Goal: Task Accomplishment & Management: Complete application form

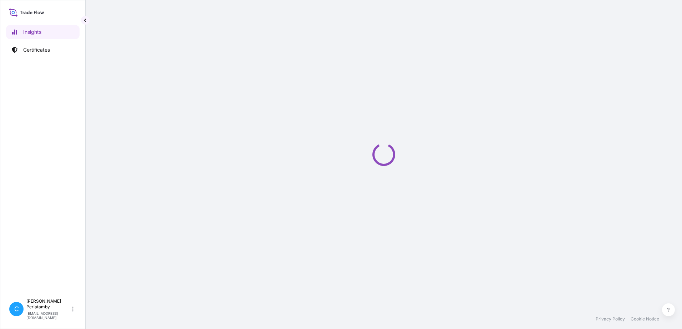
select select "2025"
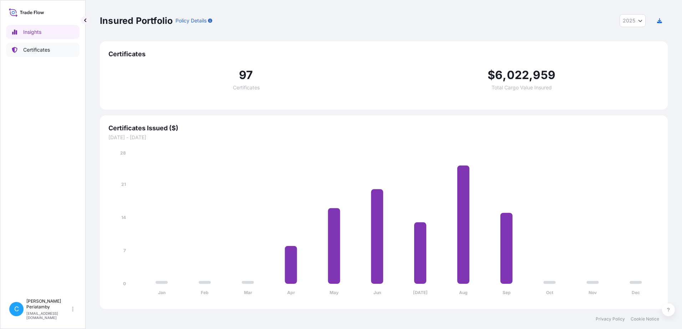
click at [41, 52] on p "Certificates" at bounding box center [36, 49] width 27 height 7
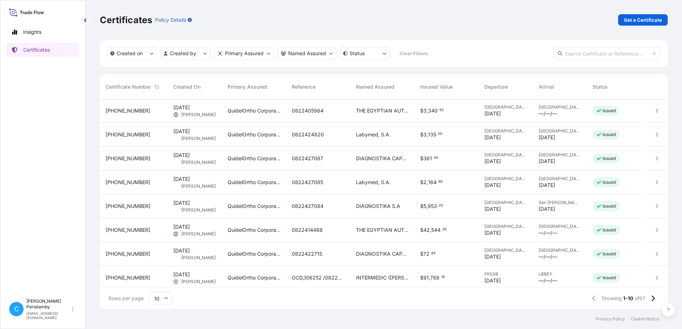
scroll to position [51, 0]
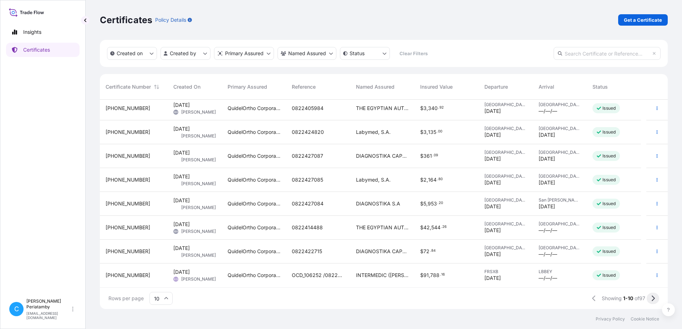
click at [654, 297] on icon at bounding box center [653, 299] width 4 height 6
click at [652, 297] on icon at bounding box center [652, 299] width 3 height 6
click at [652, 296] on icon at bounding box center [652, 299] width 3 height 6
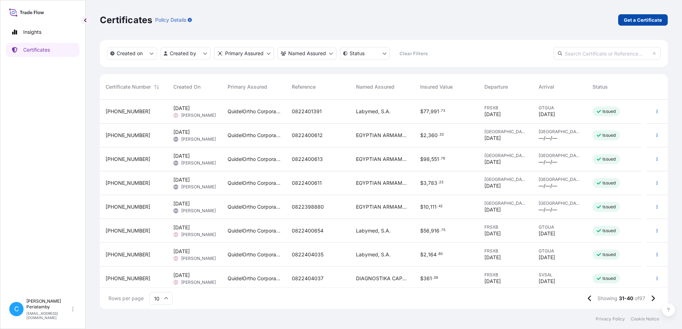
click at [640, 20] on p "Get a Certificate" at bounding box center [642, 19] width 38 height 7
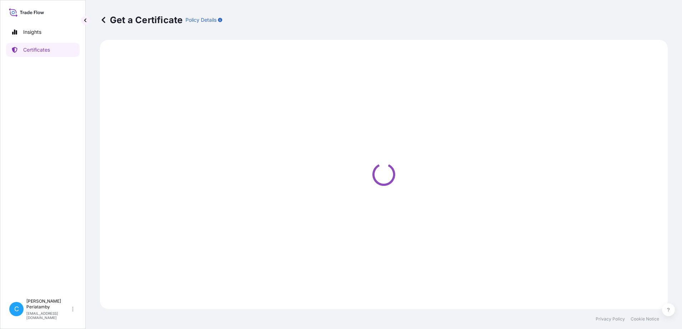
select select "Ocean Vessel"
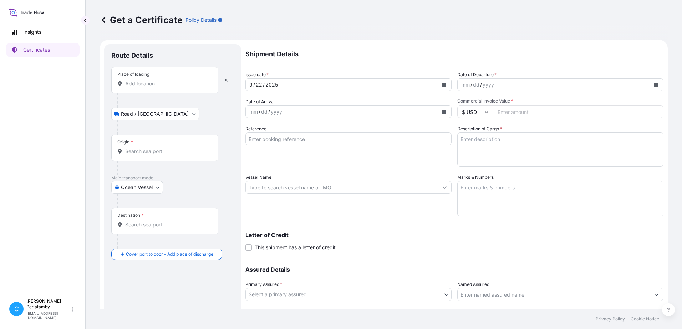
click at [127, 84] on input "Place of loading" at bounding box center [167, 83] width 84 height 7
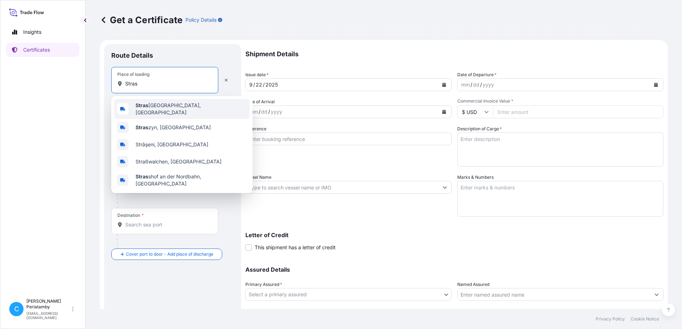
click at [159, 106] on span "[GEOGRAPHIC_DATA][PERSON_NAME], [GEOGRAPHIC_DATA]" at bounding box center [190, 109] width 111 height 14
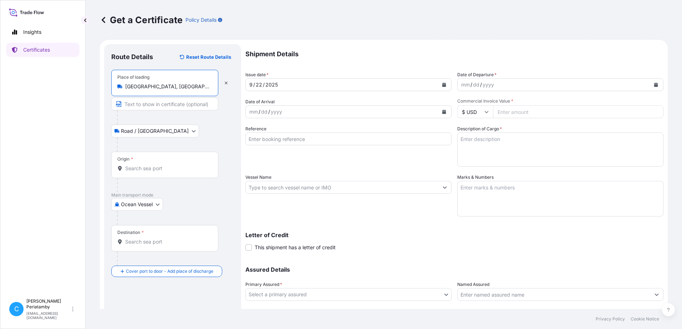
type input "[GEOGRAPHIC_DATA], [GEOGRAPHIC_DATA]"
click at [154, 130] on body "Insights Certificates C [PERSON_NAME] [EMAIL_ADDRESS][DOMAIN_NAME] Get a Certif…" at bounding box center [341, 164] width 682 height 329
click at [155, 204] on body "Insights Certificates C [PERSON_NAME] [EMAIL_ADDRESS][DOMAIN_NAME] Get a Certif…" at bounding box center [341, 164] width 682 height 329
click at [130, 223] on span "Air" at bounding box center [128, 223] width 6 height 7
select select "Air"
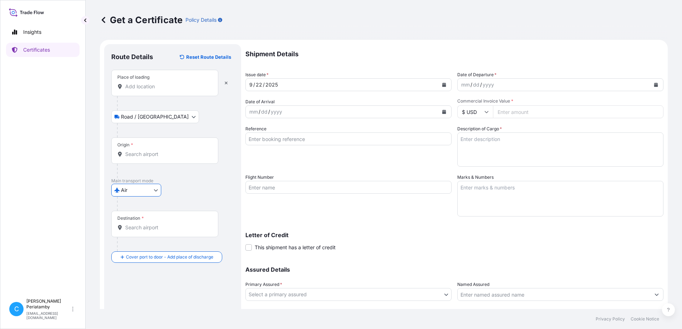
click at [132, 230] on input "Destination *" at bounding box center [167, 227] width 84 height 7
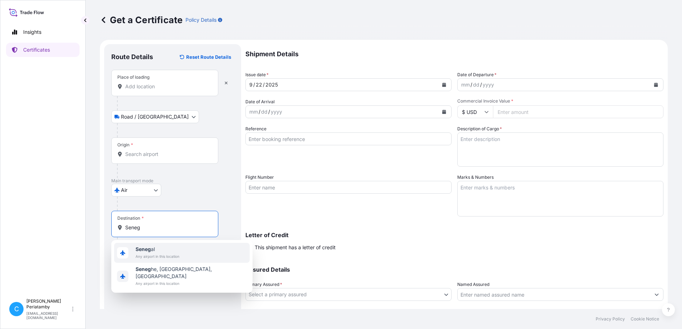
click at [150, 253] on span "Any airport in this location" at bounding box center [157, 256] width 44 height 7
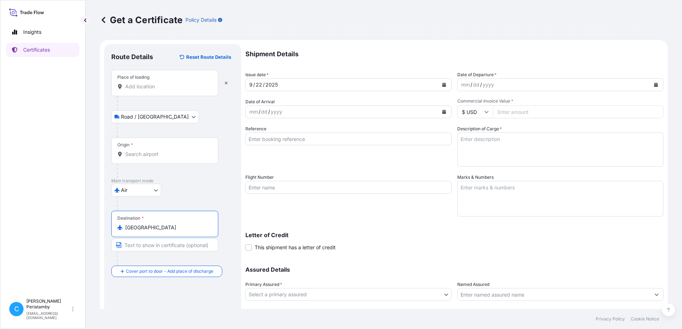
type input "[GEOGRAPHIC_DATA]"
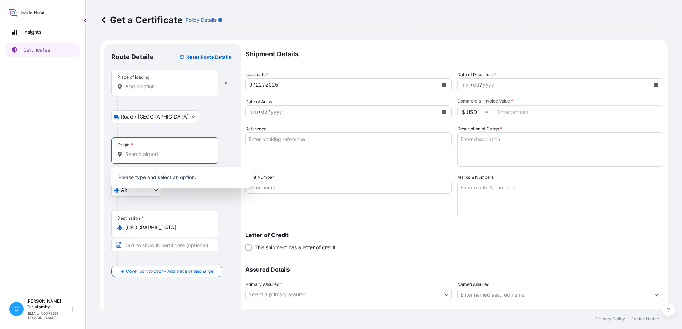
click at [133, 158] on input "Origin *" at bounding box center [167, 154] width 84 height 7
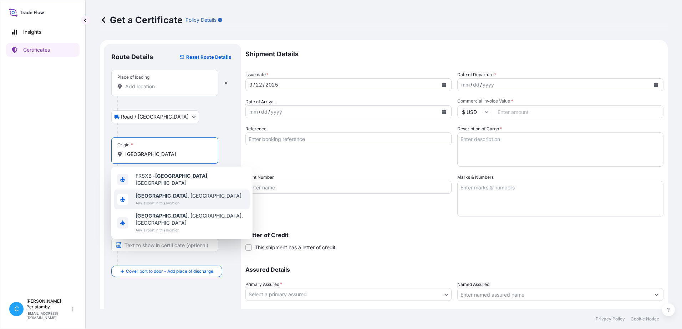
click at [153, 194] on b "[GEOGRAPHIC_DATA]" at bounding box center [161, 196] width 52 height 6
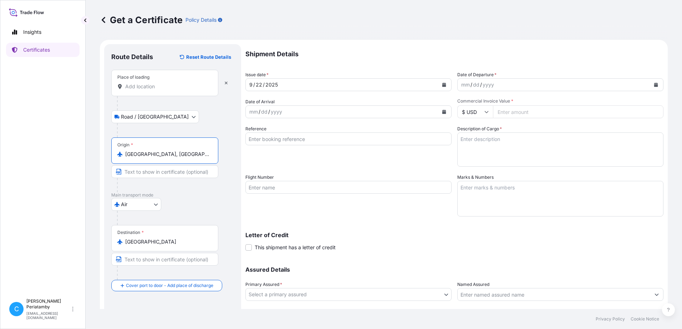
type input "[GEOGRAPHIC_DATA], [GEOGRAPHIC_DATA]"
click at [133, 171] on input "Text to appear on certificate" at bounding box center [164, 171] width 107 height 13
type input "From [GEOGRAPHIC_DATA], [GEOGRAPHIC_DATA]"
click at [137, 260] on input "Text to appear on certificate" at bounding box center [164, 259] width 107 height 13
type input "[GEOGRAPHIC_DATA]"
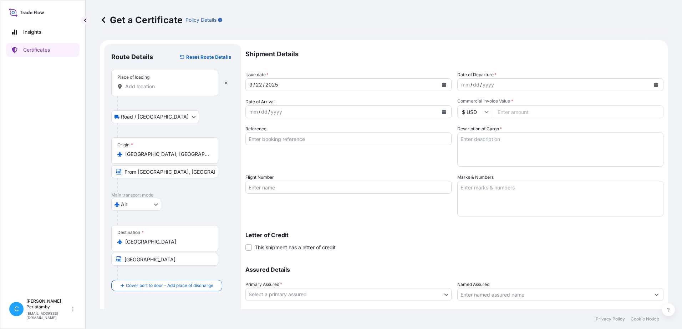
click at [462, 86] on div "mm" at bounding box center [465, 85] width 10 height 9
click at [460, 81] on div "mm" at bounding box center [465, 85] width 10 height 9
click at [460, 85] on div "mm" at bounding box center [465, 85] width 10 height 9
click at [460, 86] on div "mm" at bounding box center [465, 85] width 10 height 9
click at [467, 86] on div "dd" at bounding box center [471, 85] width 8 height 9
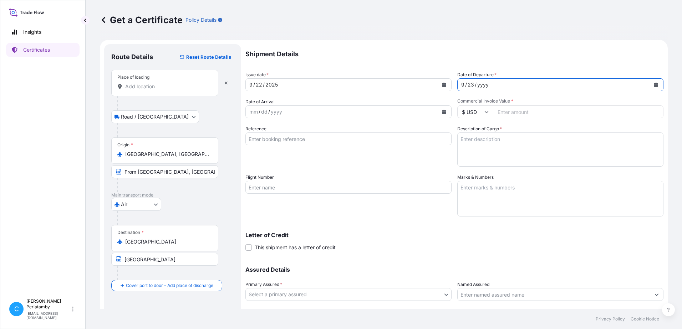
click at [476, 87] on div "yyyy" at bounding box center [482, 85] width 13 height 9
click at [653, 84] on icon "Calendar" at bounding box center [655, 85] width 4 height 4
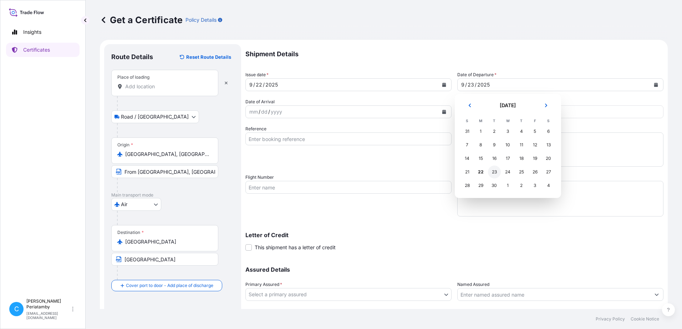
click at [491, 174] on div "23" at bounding box center [494, 172] width 13 height 13
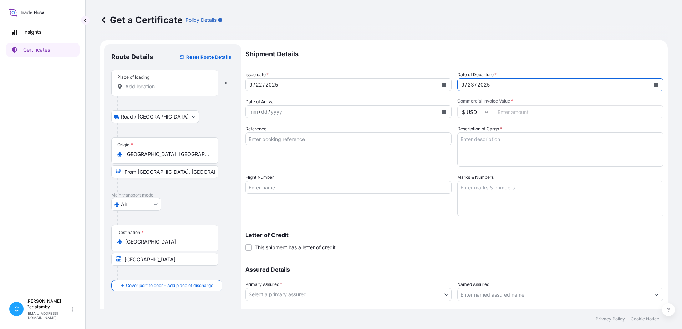
click at [442, 110] on icon "Calendar" at bounding box center [444, 112] width 4 height 4
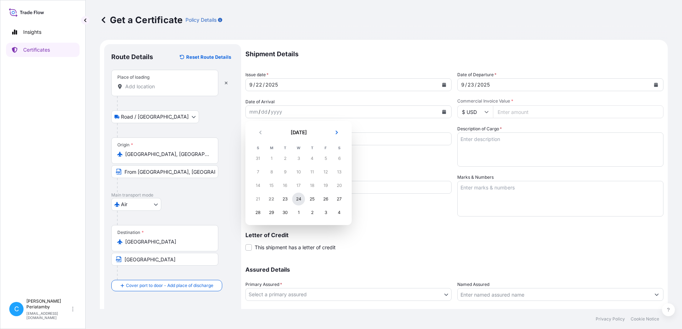
click at [299, 200] on div "24" at bounding box center [298, 199] width 13 height 13
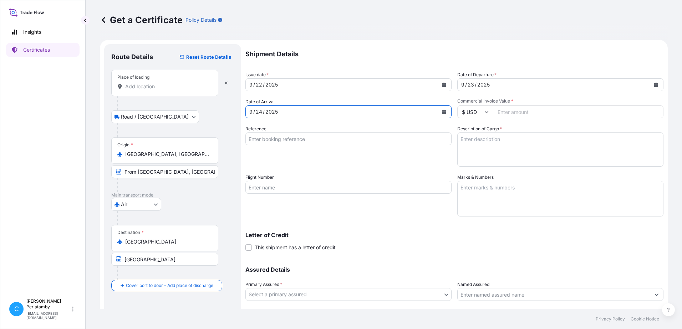
click at [486, 112] on input "$ USD" at bounding box center [475, 112] width 36 height 13
click at [474, 133] on div "€ EUR" at bounding box center [472, 132] width 30 height 14
type input "€ EUR"
click at [254, 139] on input "Reference" at bounding box center [348, 139] width 206 height 13
click at [251, 140] on input "Reference" at bounding box center [348, 139] width 206 height 13
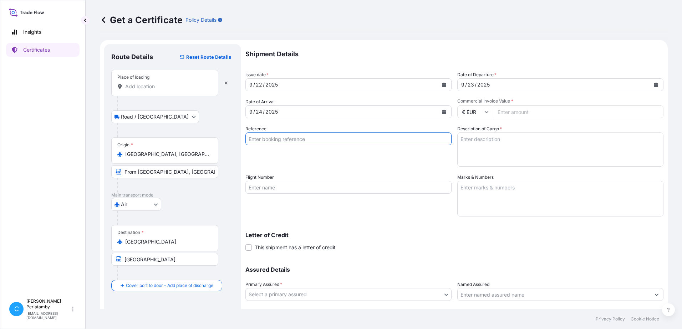
paste input "0822436522"
type input "0822436522"
click at [478, 139] on textarea "Description of Cargo *" at bounding box center [560, 150] width 206 height 34
click at [292, 141] on input "0822436522" at bounding box center [348, 139] width 206 height 13
click at [469, 141] on textarea "Description of Cargo *" at bounding box center [560, 150] width 206 height 34
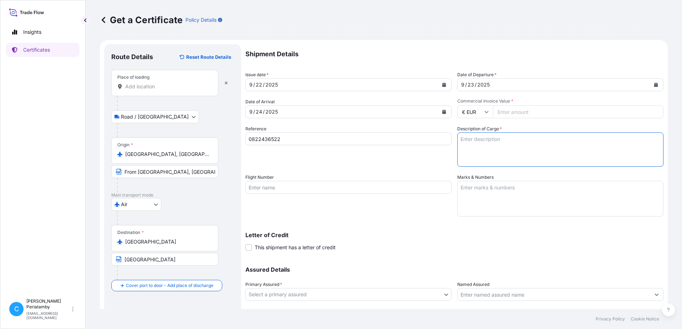
paste textarea "Medical Supplies Diagnostic reagent"
type textarea "Medical Supplies Diagnostic reagent"
click at [265, 190] on input "Flight Number" at bounding box center [348, 187] width 206 height 13
click at [284, 188] on input "Flight Number" at bounding box center [348, 187] width 206 height 13
paste input "057-57048736"
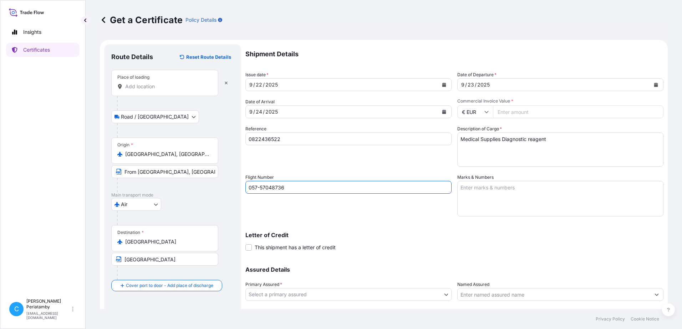
type input "057-57048736"
click at [465, 186] on textarea "Marks & Numbers" at bounding box center [560, 199] width 206 height 36
paste textarea "OCD_106833"
type textarea "OCD_106833"
click at [503, 113] on input "Commercial Invoice Value *" at bounding box center [578, 112] width 170 height 13
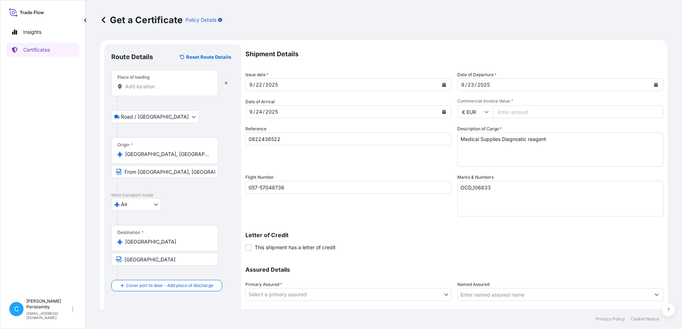
paste input "227361"
click at [502, 111] on input "227361" at bounding box center [578, 112] width 170 height 13
click at [508, 111] on input "227361" at bounding box center [578, 112] width 170 height 13
type input "2273.61"
click at [480, 237] on p "Letter of Credit" at bounding box center [454, 235] width 418 height 6
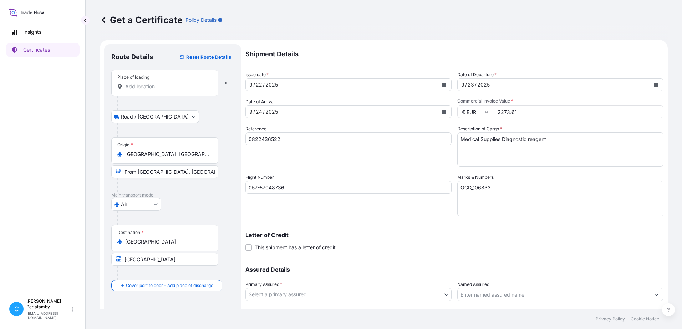
scroll to position [36, 0]
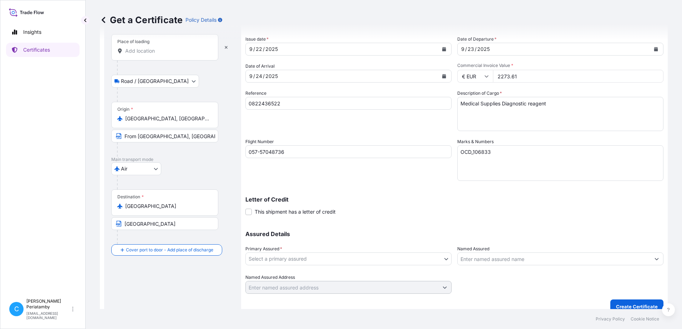
click at [314, 260] on body "Insights Certificates C [PERSON_NAME] [EMAIL_ADDRESS][DOMAIN_NAME] Get a Certif…" at bounding box center [341, 164] width 682 height 329
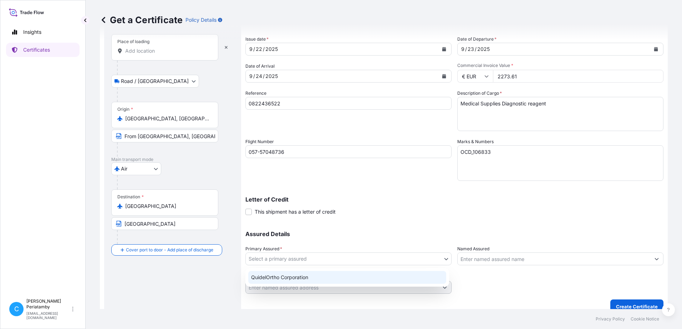
click at [294, 275] on div "QuidelOrtho Corporation" at bounding box center [347, 277] width 198 height 13
select select "31549"
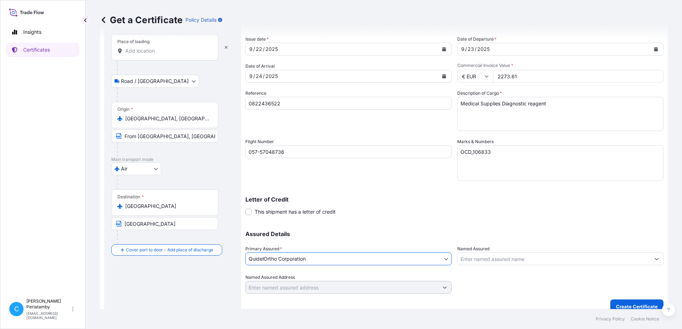
click at [249, 154] on input "057-57048736" at bounding box center [348, 151] width 206 height 13
click at [502, 151] on textarea "OCD_106833" at bounding box center [560, 163] width 206 height 36
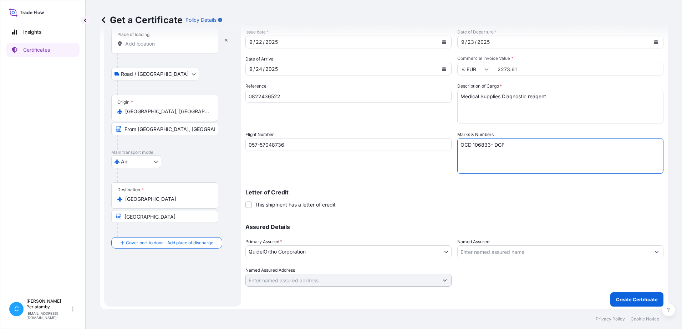
scroll to position [45, 0]
type textarea "OCD_106833- DGF"
click at [283, 167] on div "Flight Number 057-57048736" at bounding box center [348, 150] width 206 height 43
click at [654, 249] on icon "Show suggestions" at bounding box center [656, 250] width 4 height 4
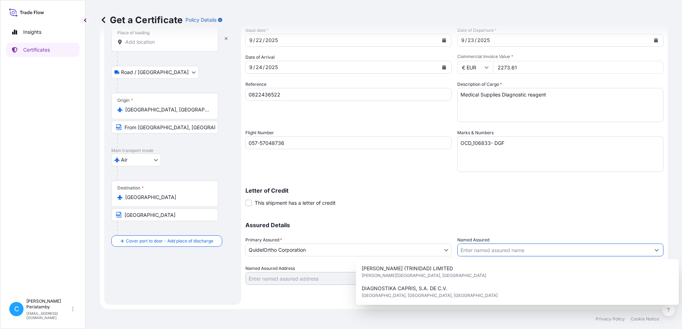
click at [563, 215] on div "Assured Details Primary Assured * QuidelOrtho Corporation QuidelOrtho Corporati…" at bounding box center [454, 249] width 418 height 71
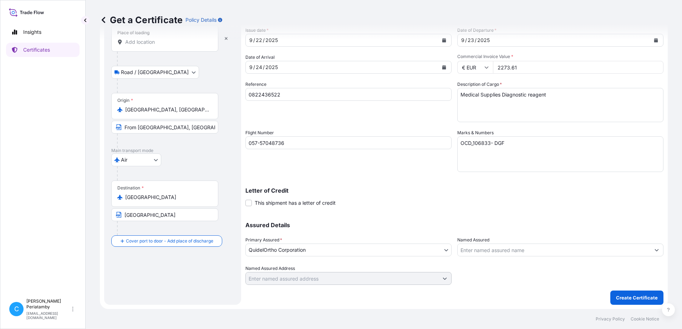
click at [451, 202] on div "Letter of Credit This shipment has a letter of credit Letter of credit * Letter…" at bounding box center [454, 197] width 418 height 19
click at [622, 297] on p "Create Certificate" at bounding box center [637, 297] width 42 height 7
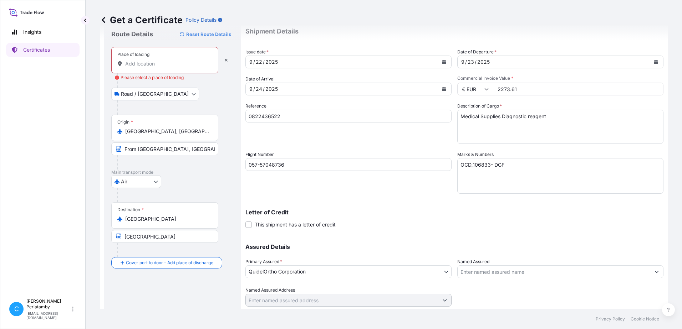
scroll to position [0, 0]
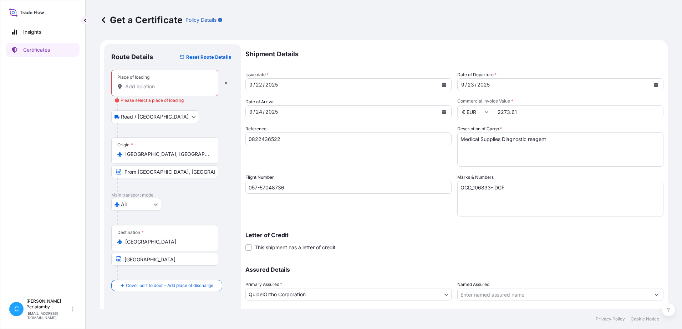
click at [132, 86] on input "Place of loading Please select a place of loading" at bounding box center [167, 86] width 84 height 7
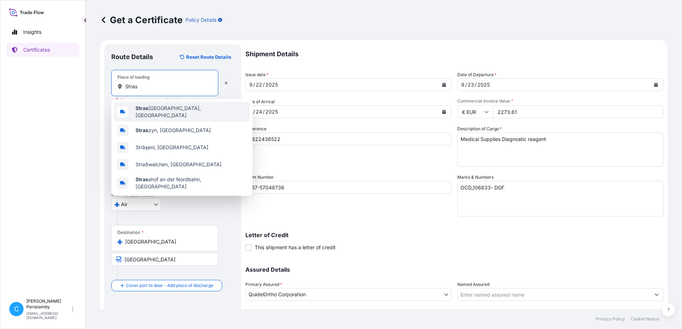
click at [144, 108] on b "Stras" at bounding box center [141, 108] width 13 height 6
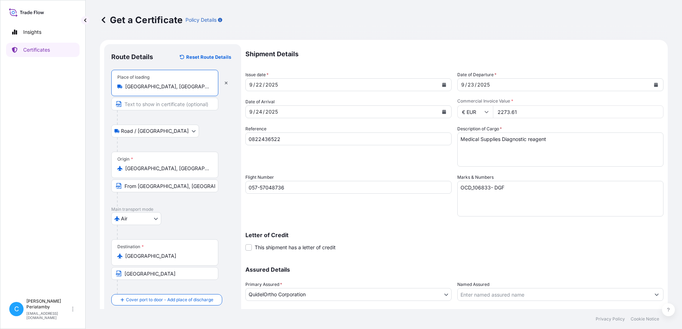
type input "[GEOGRAPHIC_DATA], [GEOGRAPHIC_DATA]"
click at [154, 130] on body "5 options available. 1 option available. 0 options available. 5 options availab…" at bounding box center [341, 164] width 682 height 329
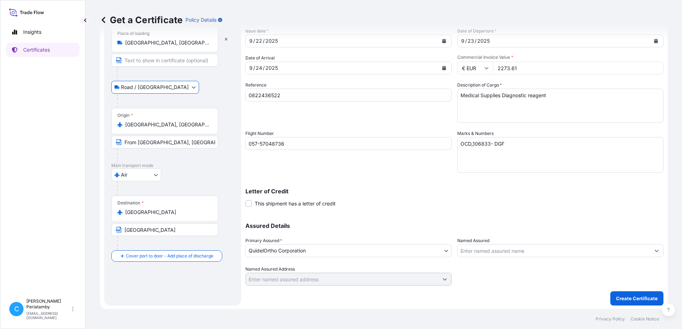
scroll to position [45, 0]
click at [632, 295] on p "Create Certificate" at bounding box center [637, 297] width 42 height 7
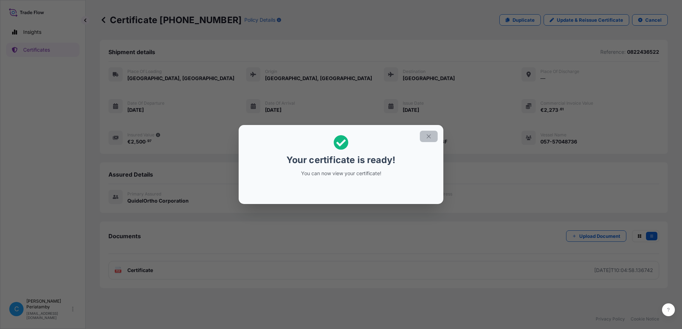
click at [427, 139] on icon "button" at bounding box center [428, 136] width 6 height 6
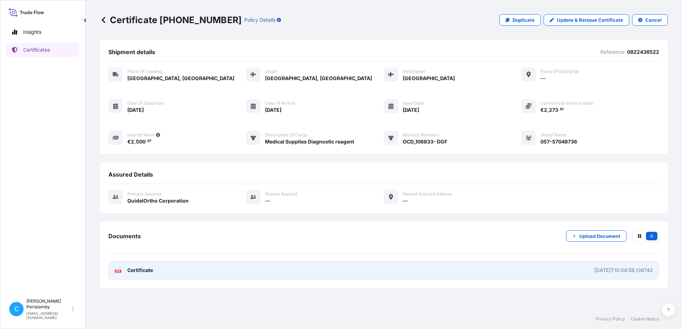
drag, startPoint x: 152, startPoint y: 269, endPoint x: 159, endPoint y: 268, distance: 6.4
click at [152, 269] on span "Certificate" at bounding box center [140, 270] width 26 height 7
click at [171, 272] on link "PDF Certificate [DATE]T10:04:58.136742" at bounding box center [383, 270] width 550 height 19
